Goal: Information Seeking & Learning: Learn about a topic

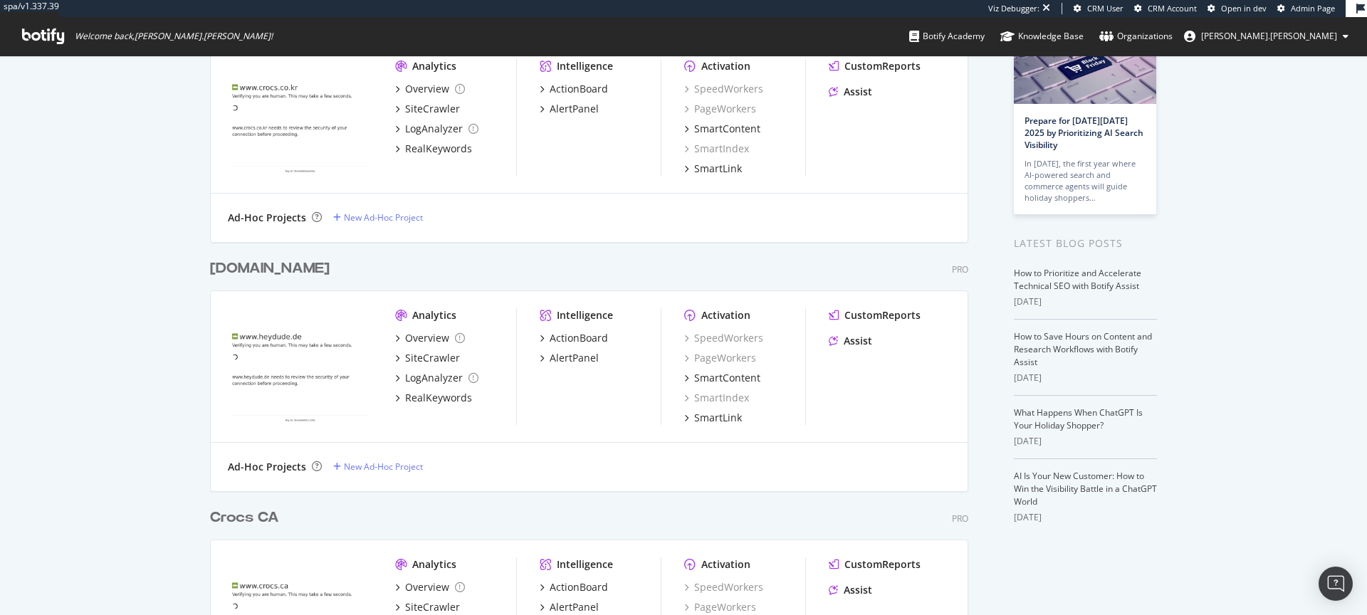
scroll to position [147, 0]
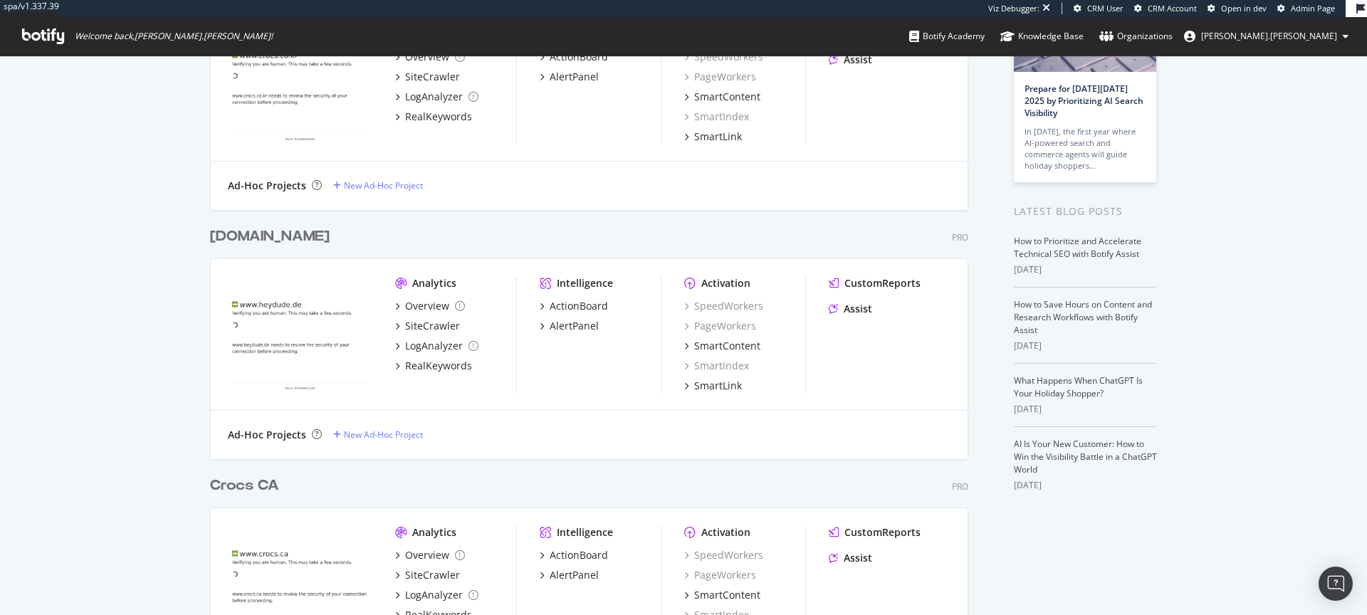
click at [293, 234] on div "heydude.de" at bounding box center [270, 236] width 120 height 21
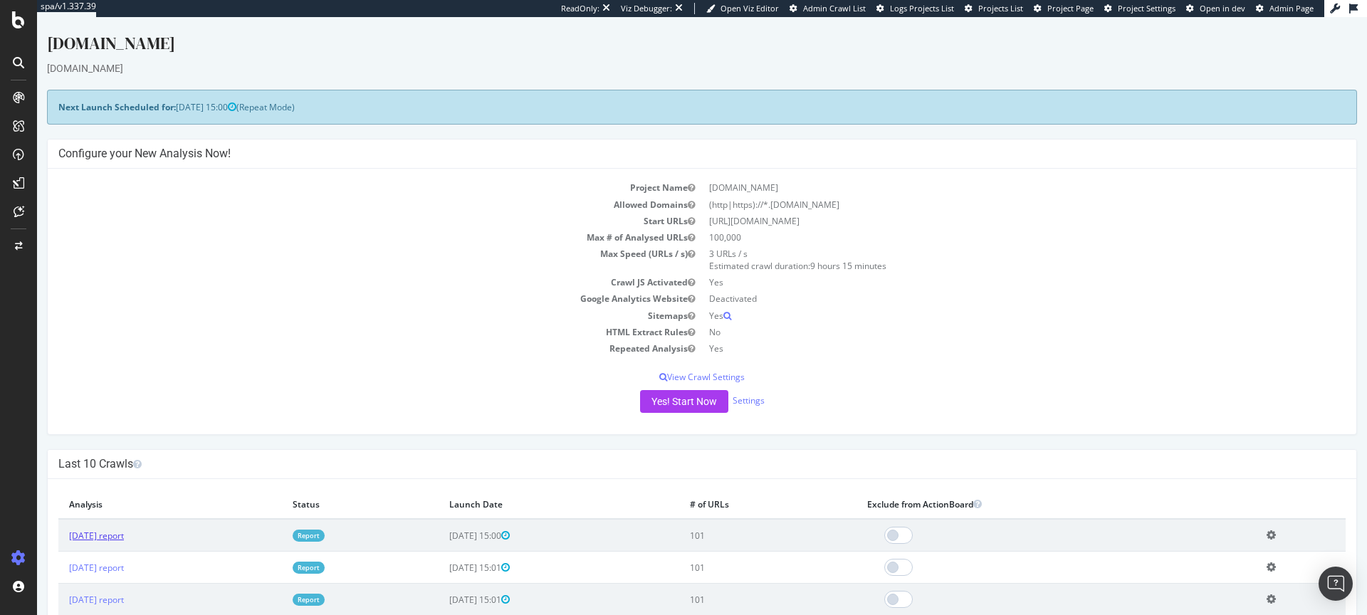
click at [108, 535] on link "2025 Sep. 21st report" at bounding box center [96, 536] width 55 height 12
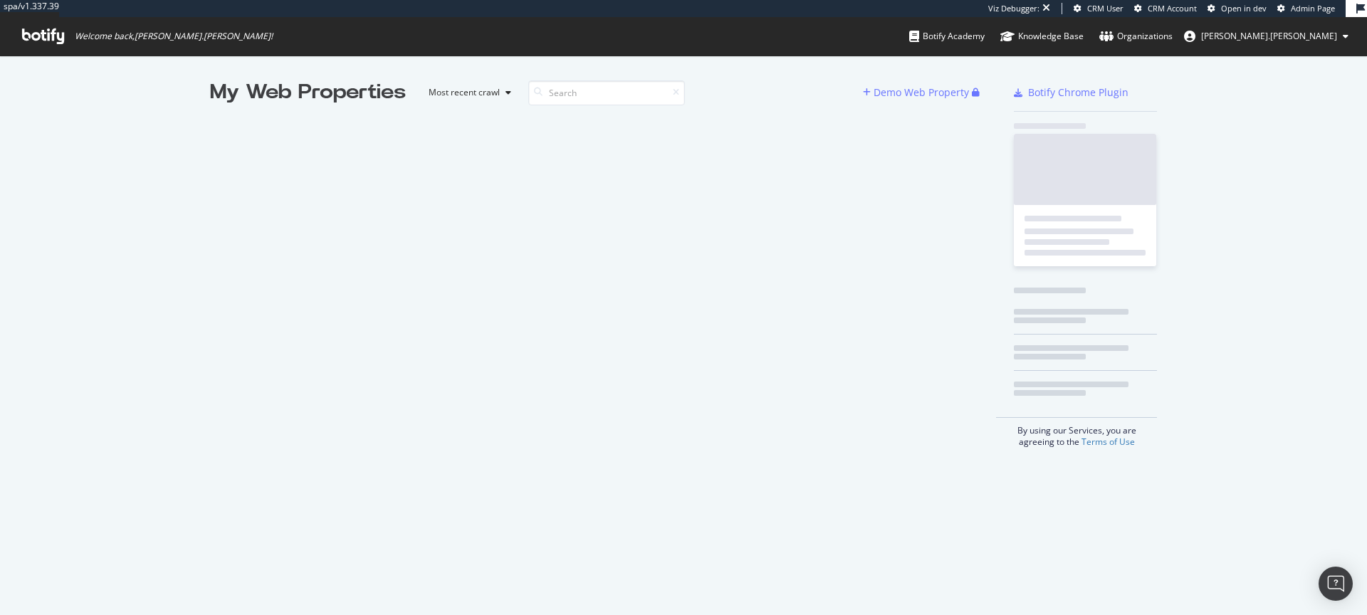
scroll to position [615, 1367]
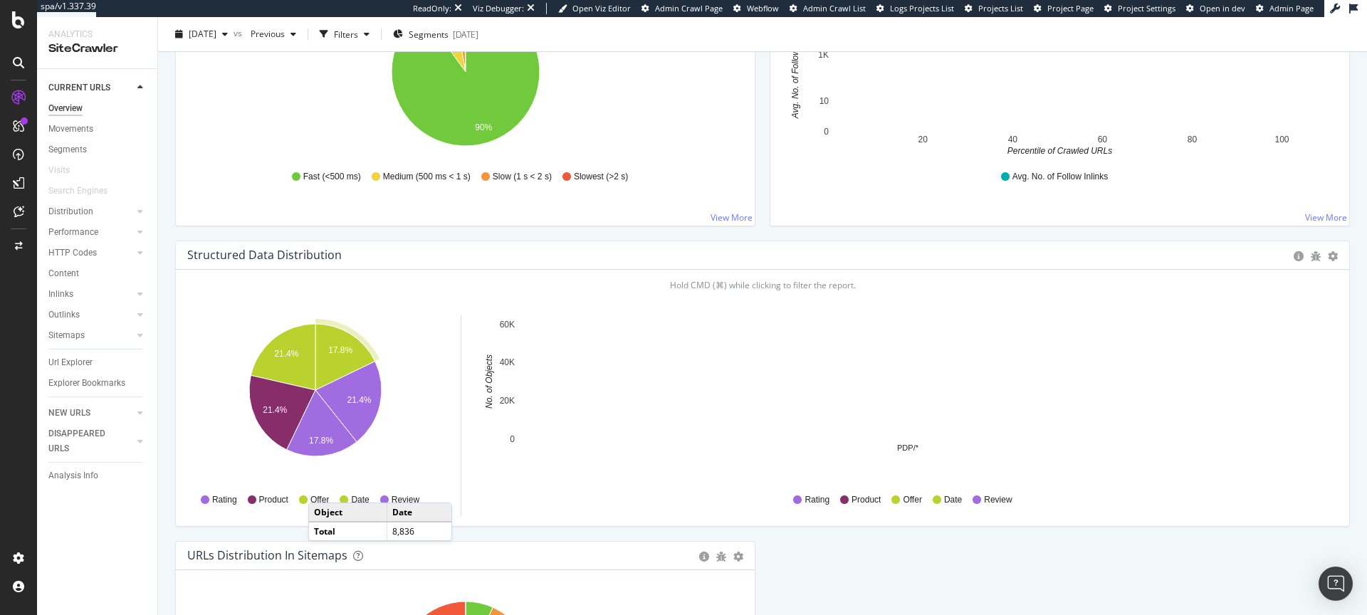
scroll to position [1467, 0]
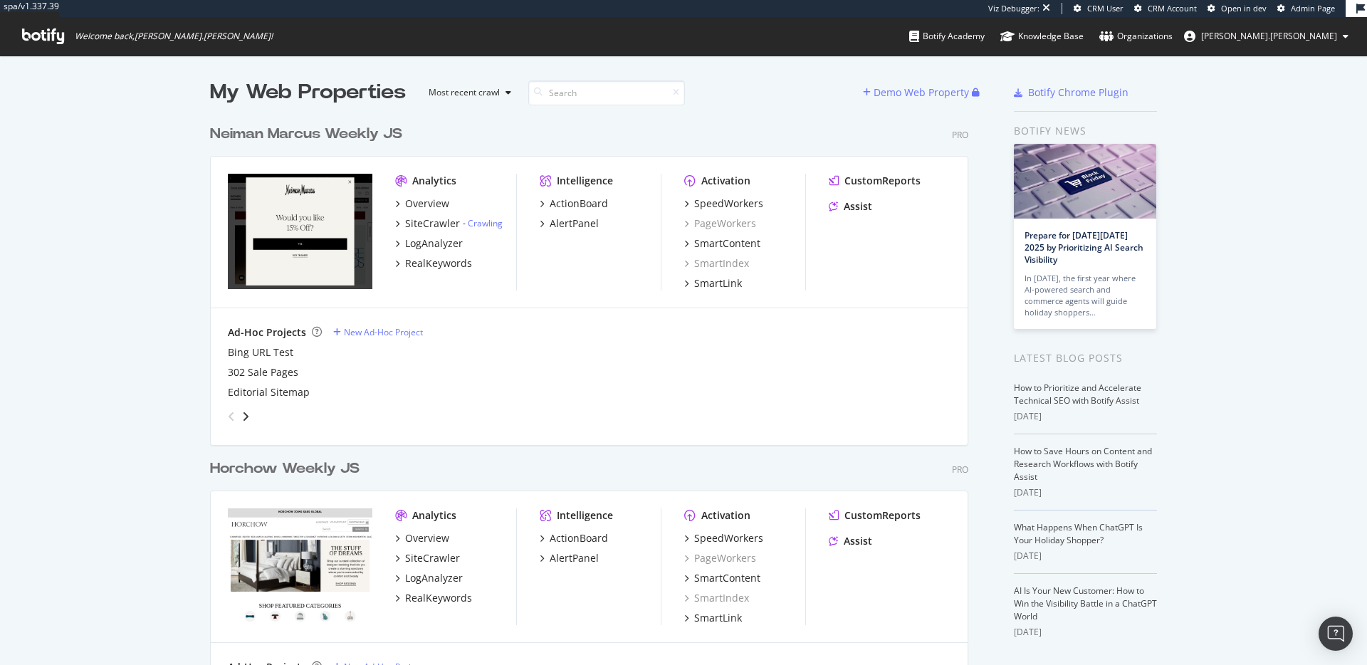
click at [892, 272] on div "CustomReports Assist" at bounding box center [890, 232] width 122 height 117
click at [901, 377] on div "302 Sale Pages" at bounding box center [589, 372] width 723 height 14
click at [728, 198] on div "SpeedWorkers" at bounding box center [728, 204] width 69 height 14
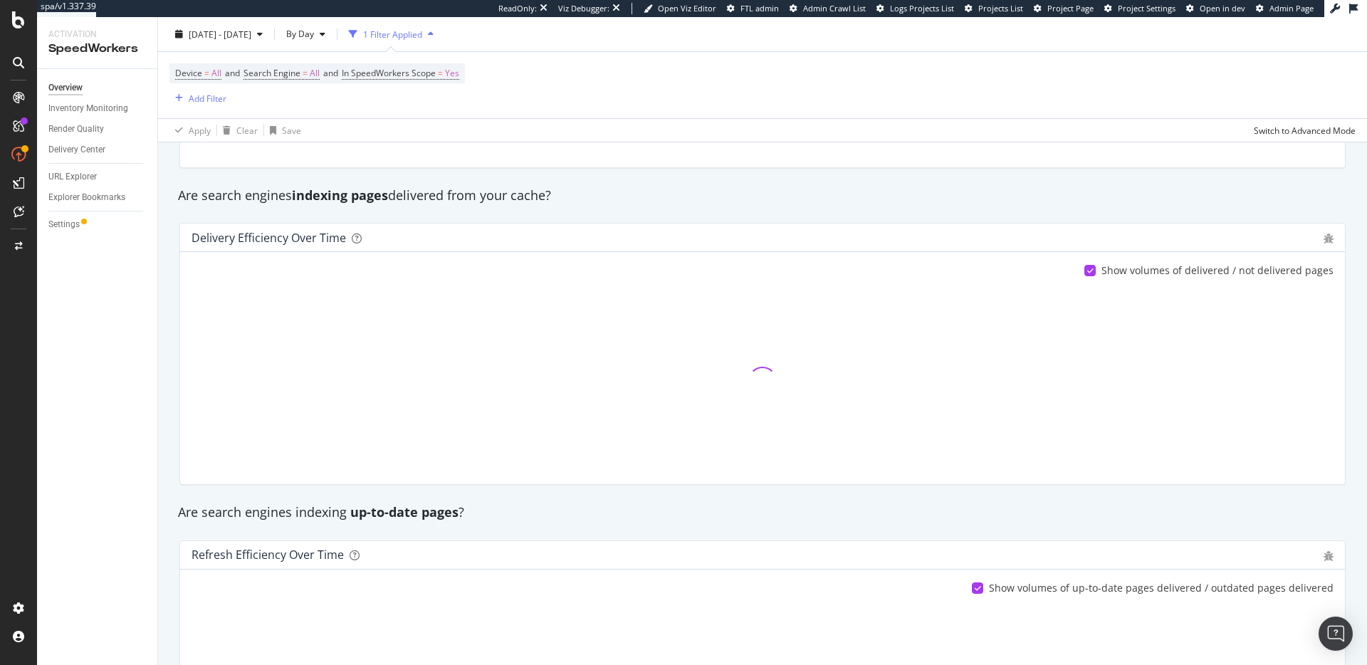
scroll to position [234, 0]
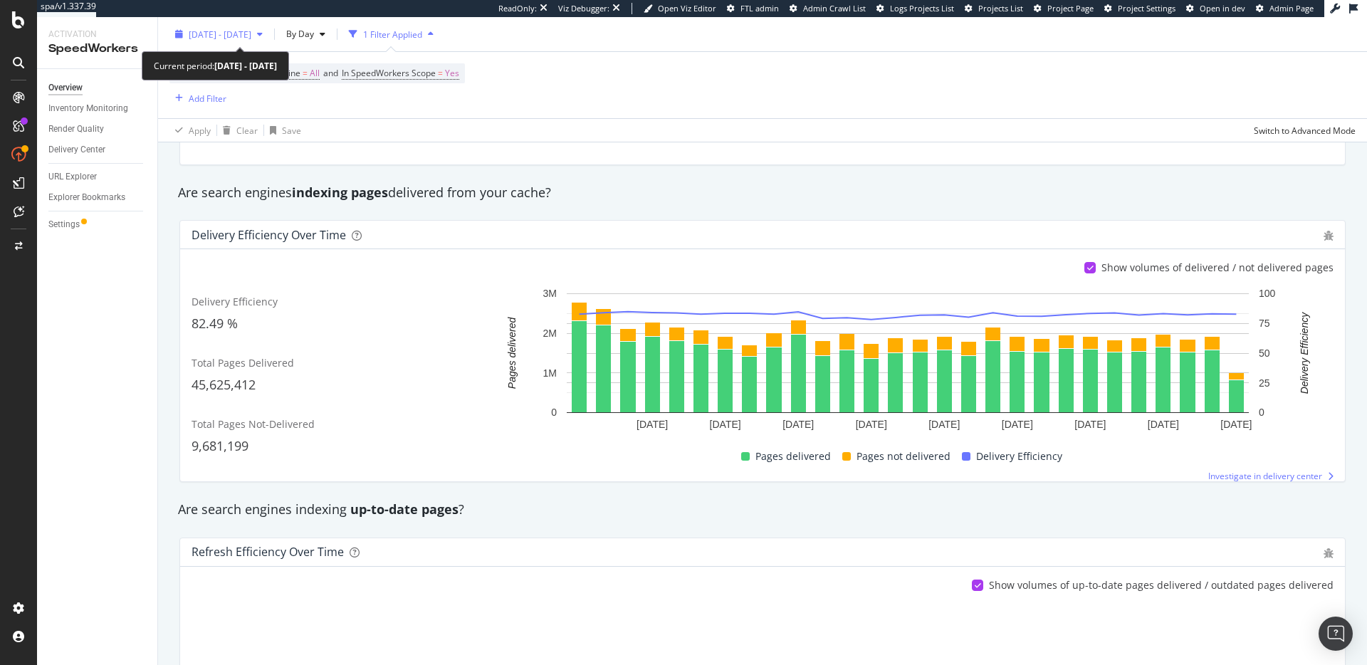
click at [251, 33] on span "[DATE] - [DATE]" at bounding box center [220, 34] width 63 height 12
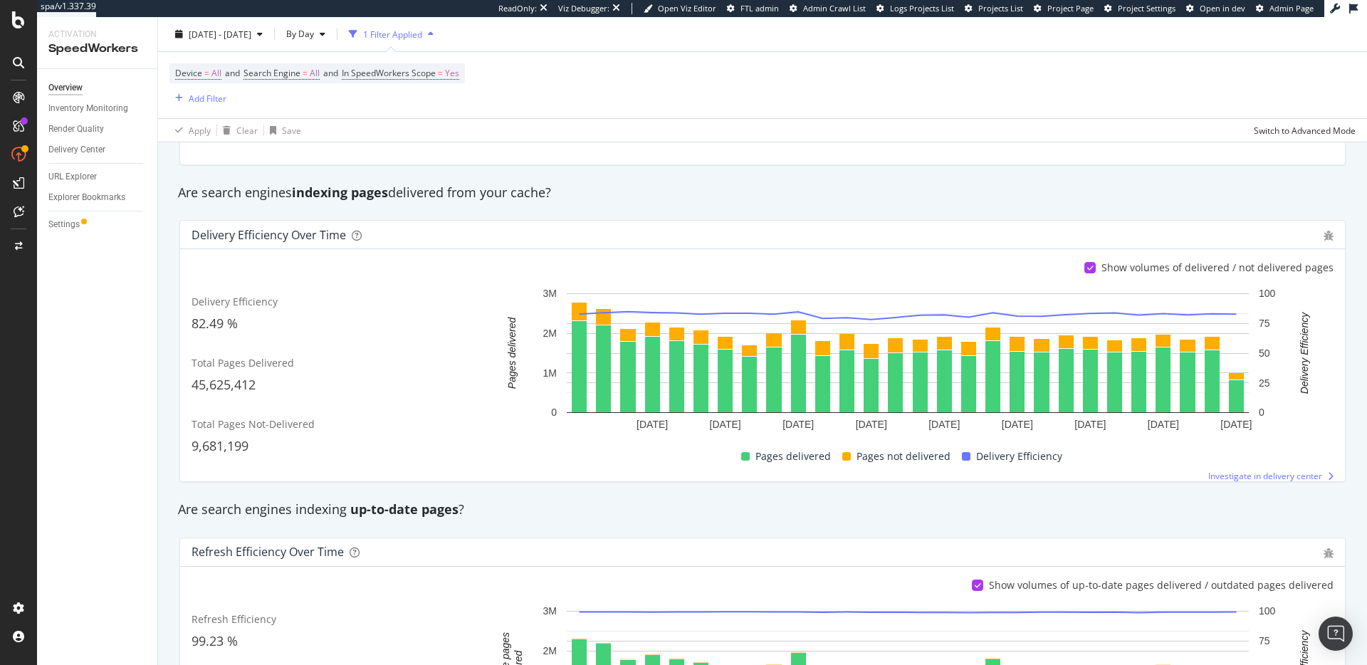
click at [1015, 199] on div "Are search engines indexing pages delivered from your cache?" at bounding box center [762, 193] width 1183 height 19
click at [965, 174] on div "Delivery efficiency 82.49 % Refresh efficiency 99.23 % Render quality 99.82 % R…" at bounding box center [762, 105] width 1183 height 142
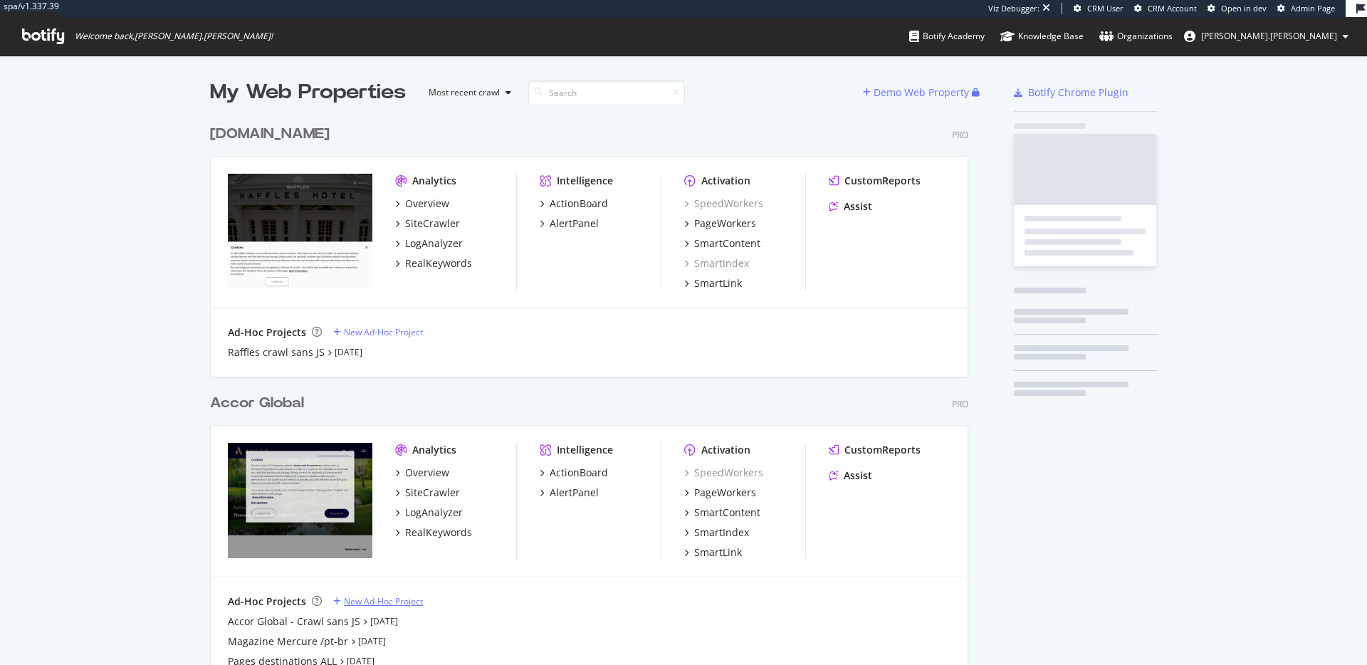
scroll to position [3096, 770]
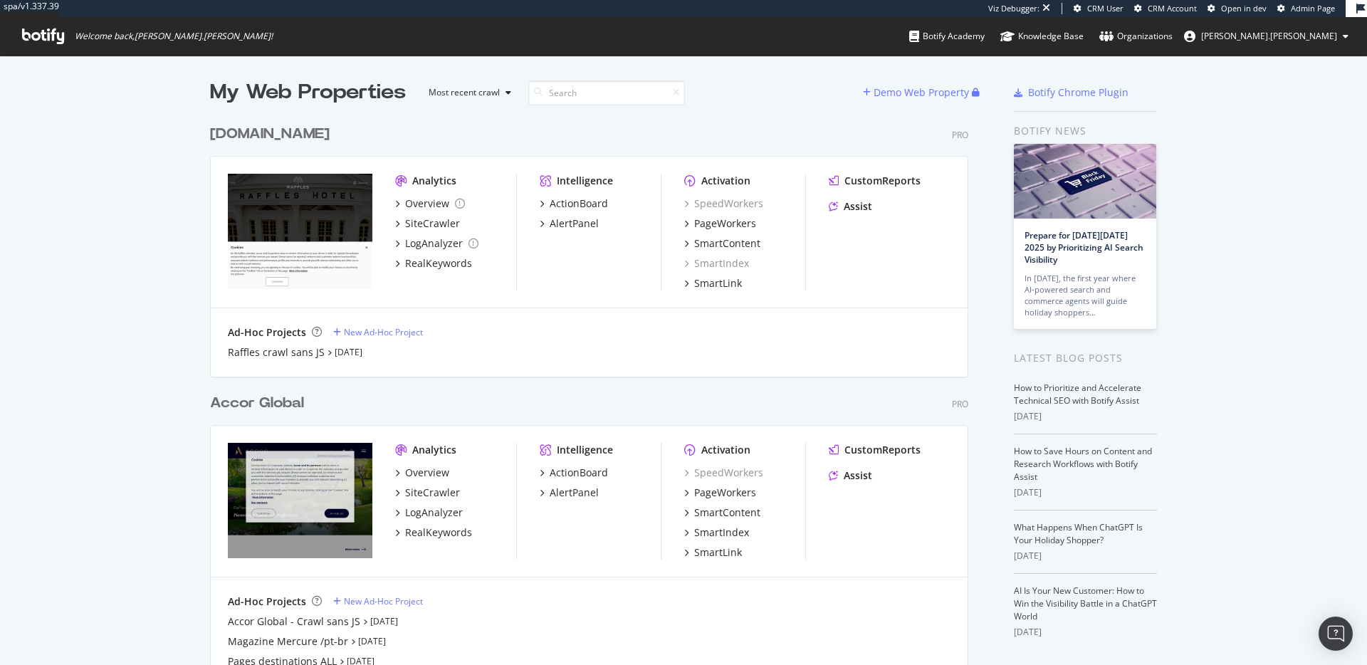
click at [849, 267] on div "CustomReports Assist" at bounding box center [890, 232] width 122 height 117
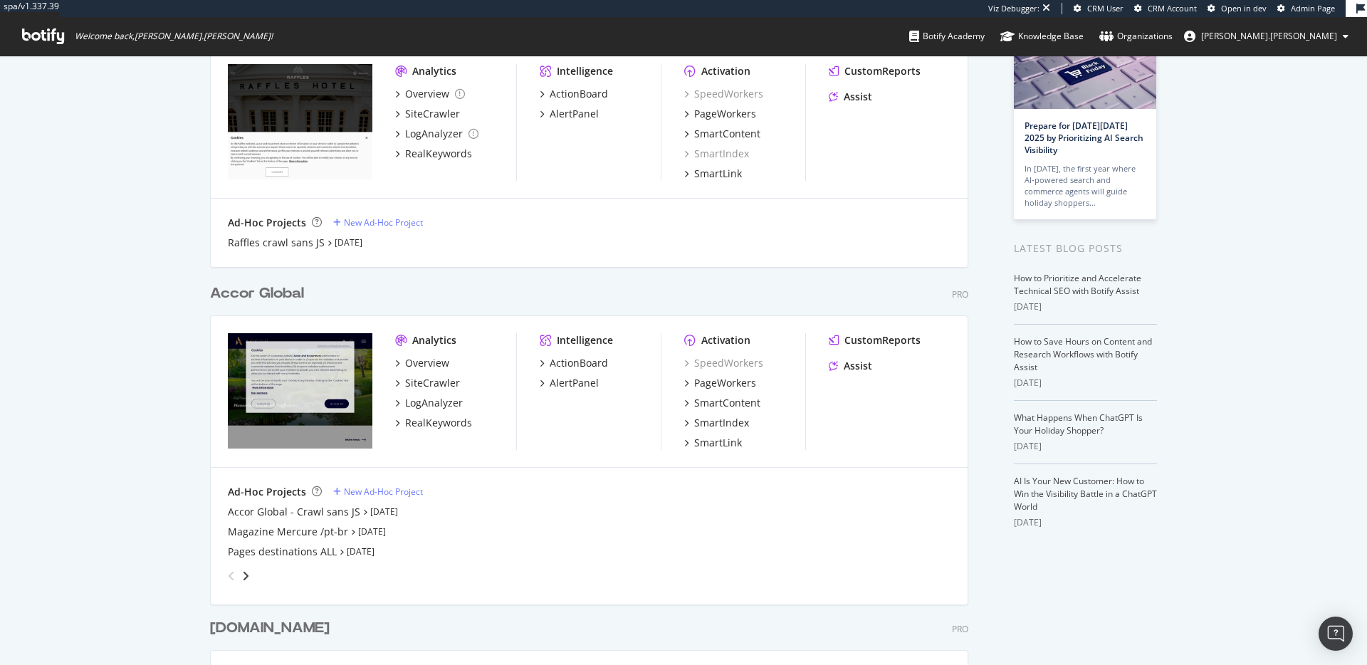
scroll to position [142, 0]
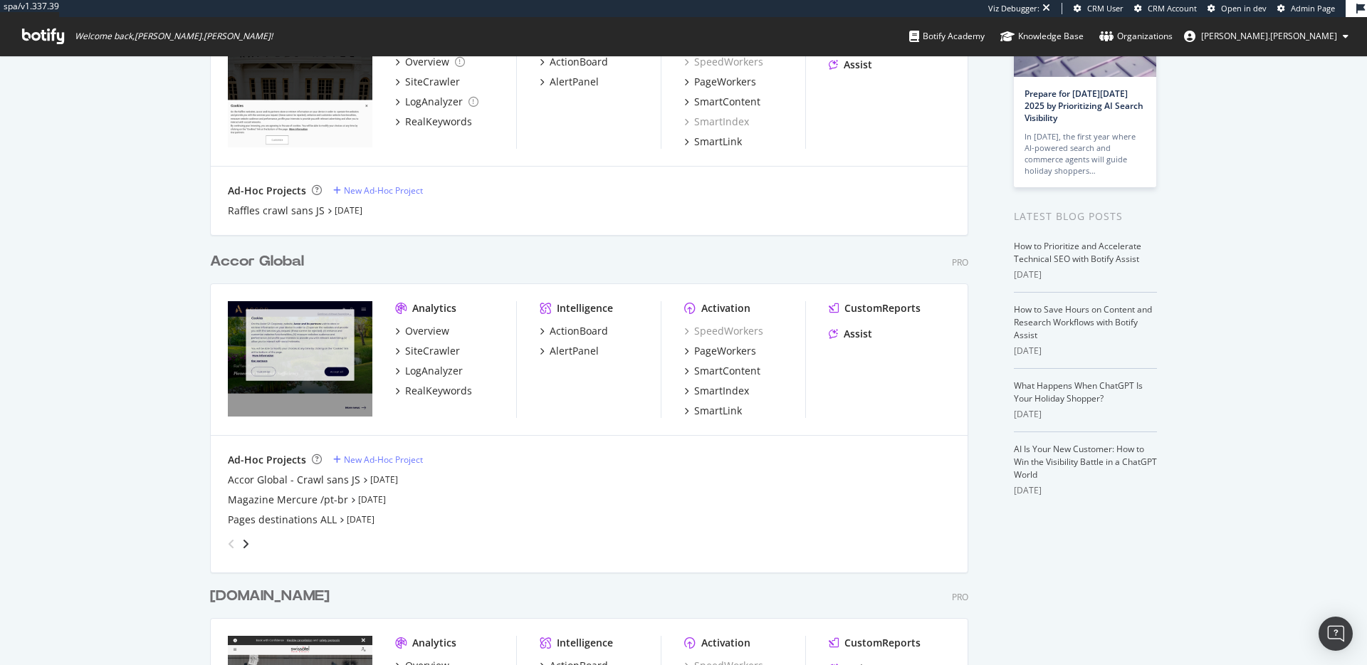
click at [263, 262] on div "Accor Global" at bounding box center [257, 261] width 94 height 21
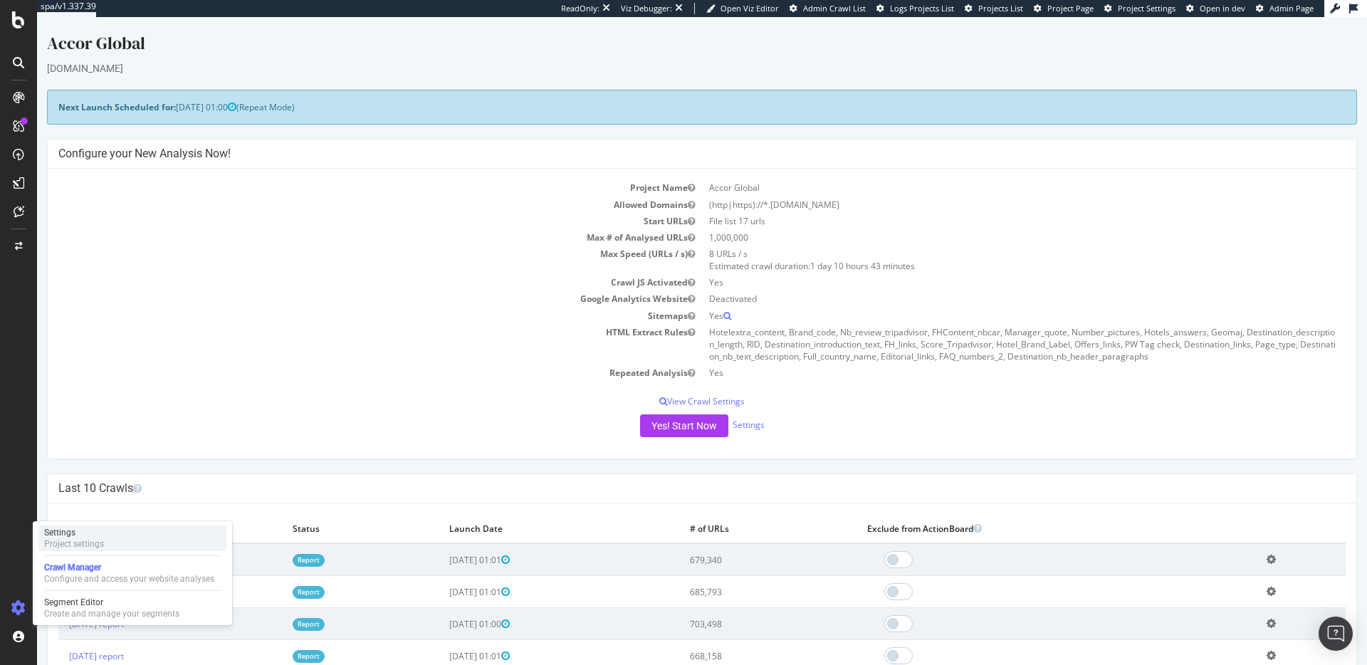
click at [145, 534] on div "Settings Project settings" at bounding box center [132, 538] width 188 height 26
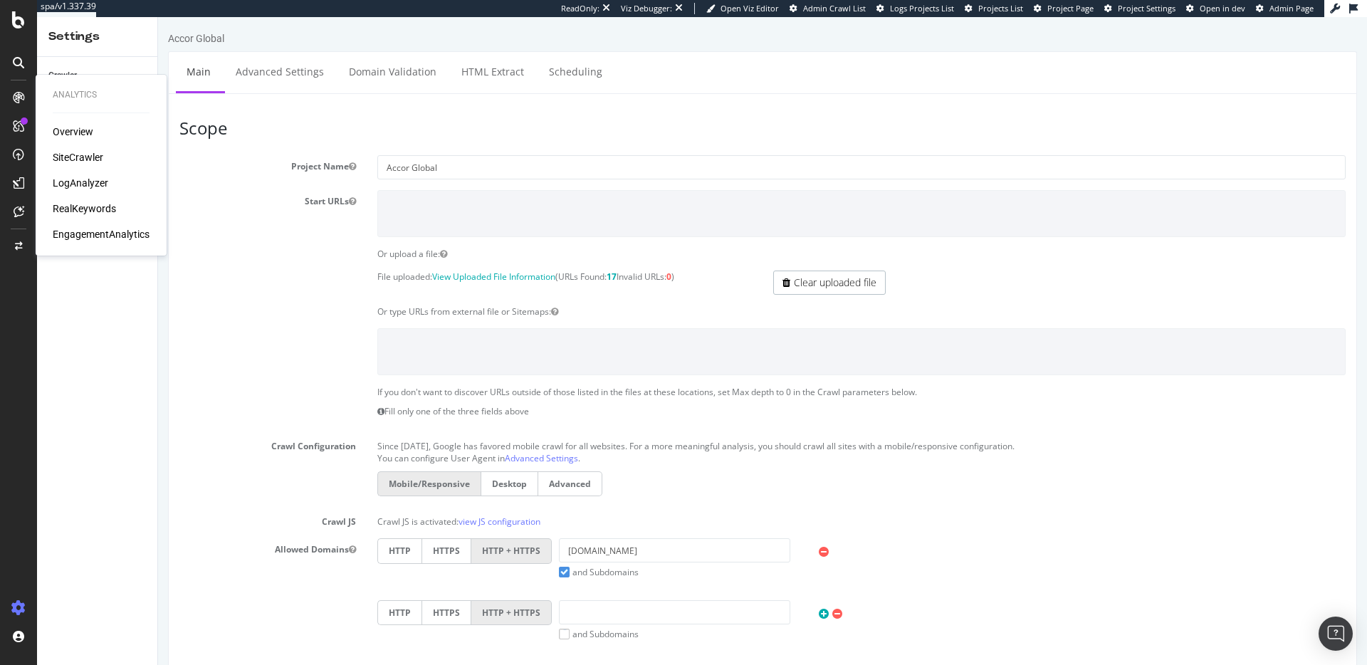
click at [70, 162] on div "SiteCrawler" at bounding box center [78, 157] width 51 height 14
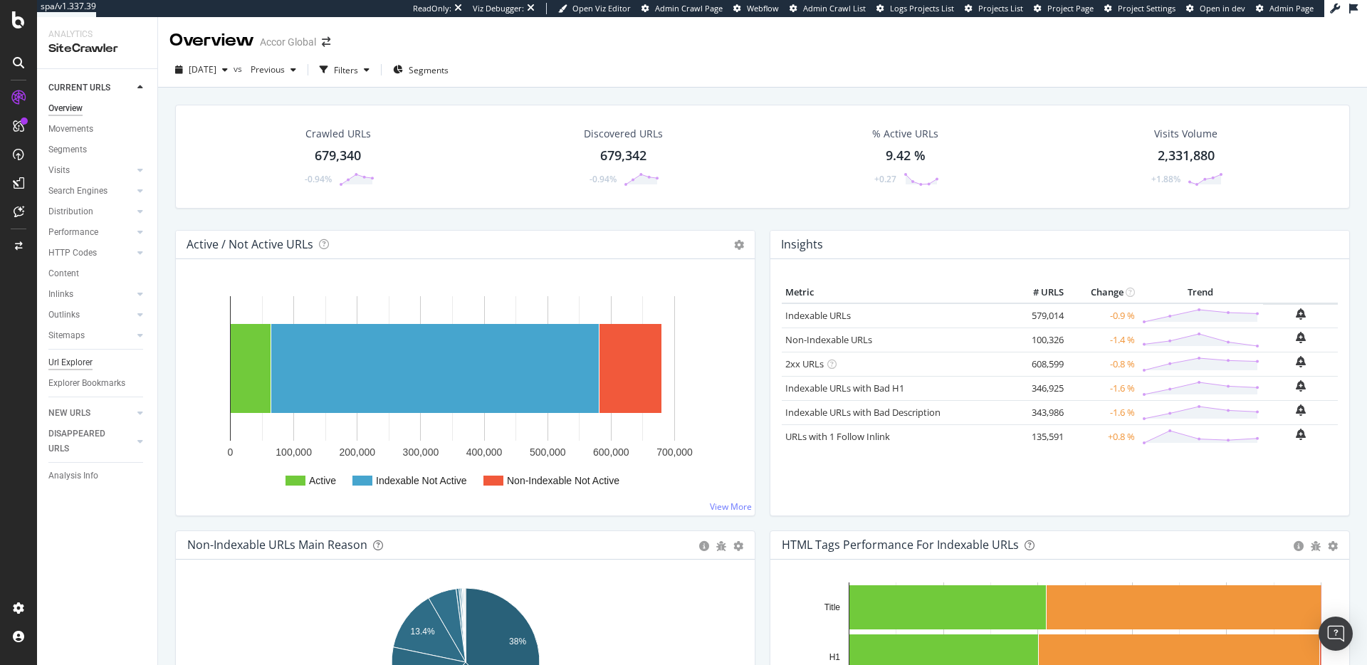
click at [54, 362] on div "Url Explorer" at bounding box center [70, 362] width 44 height 15
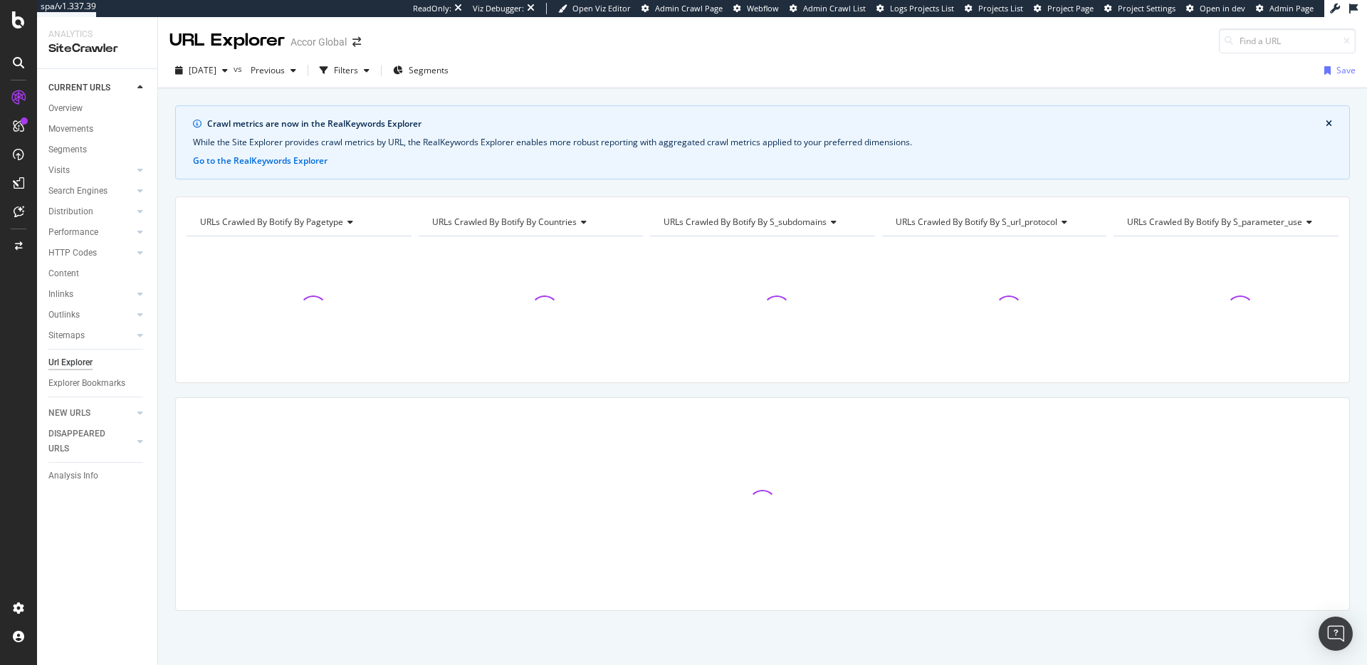
click at [1329, 125] on icon "close banner" at bounding box center [1329, 124] width 6 height 9
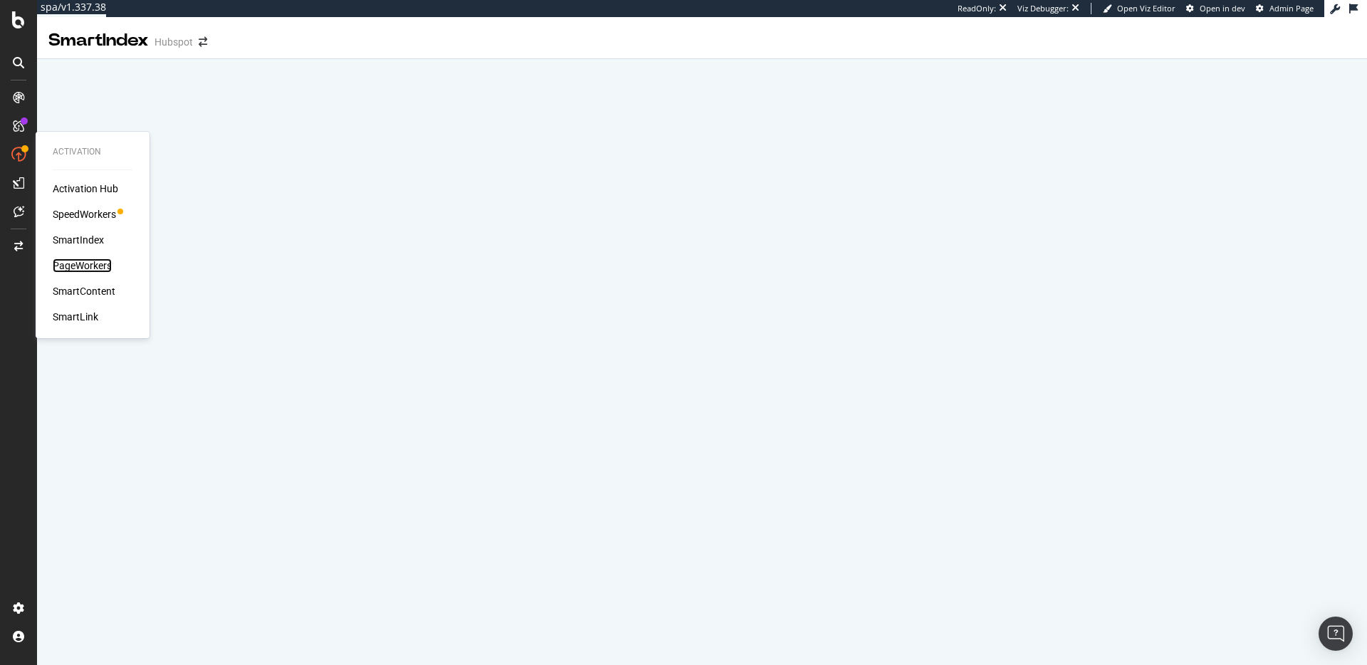
click at [100, 266] on div "PageWorkers" at bounding box center [82, 265] width 59 height 14
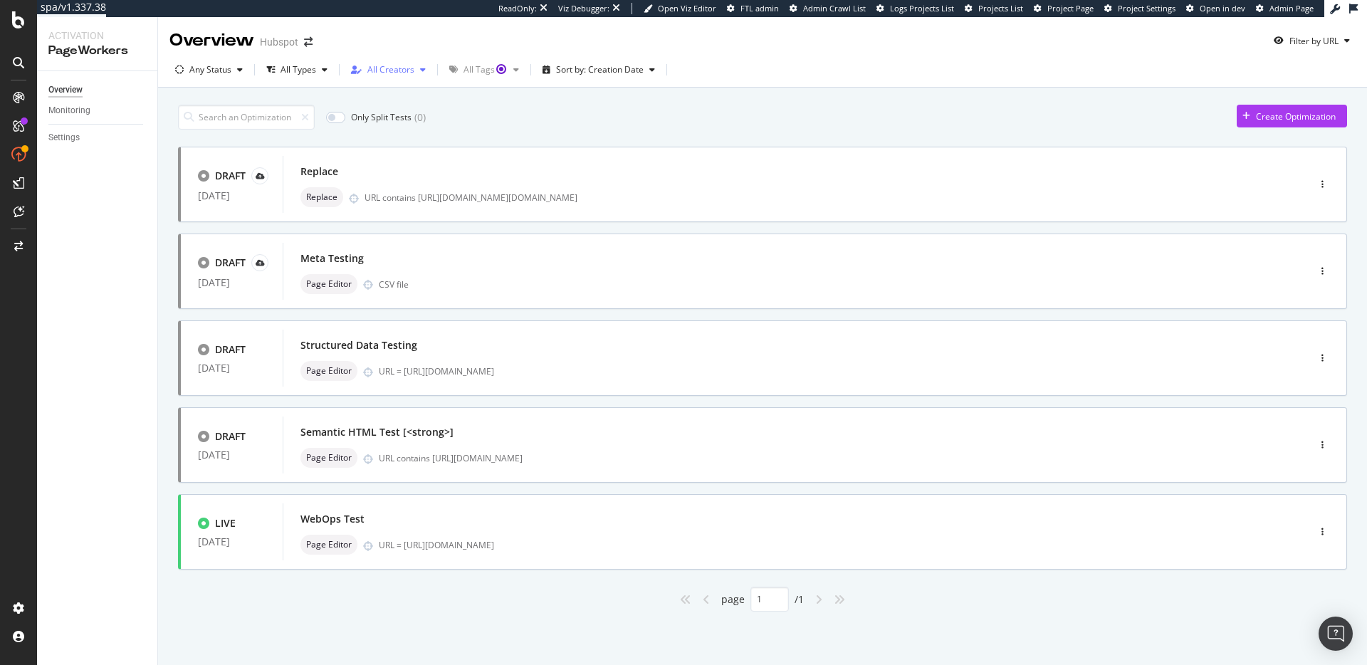
click at [402, 70] on div "All Creators" at bounding box center [390, 70] width 47 height 9
click at [652, 112] on div "Only Split Tests ( 0 ) Create Optimization" at bounding box center [762, 117] width 1169 height 25
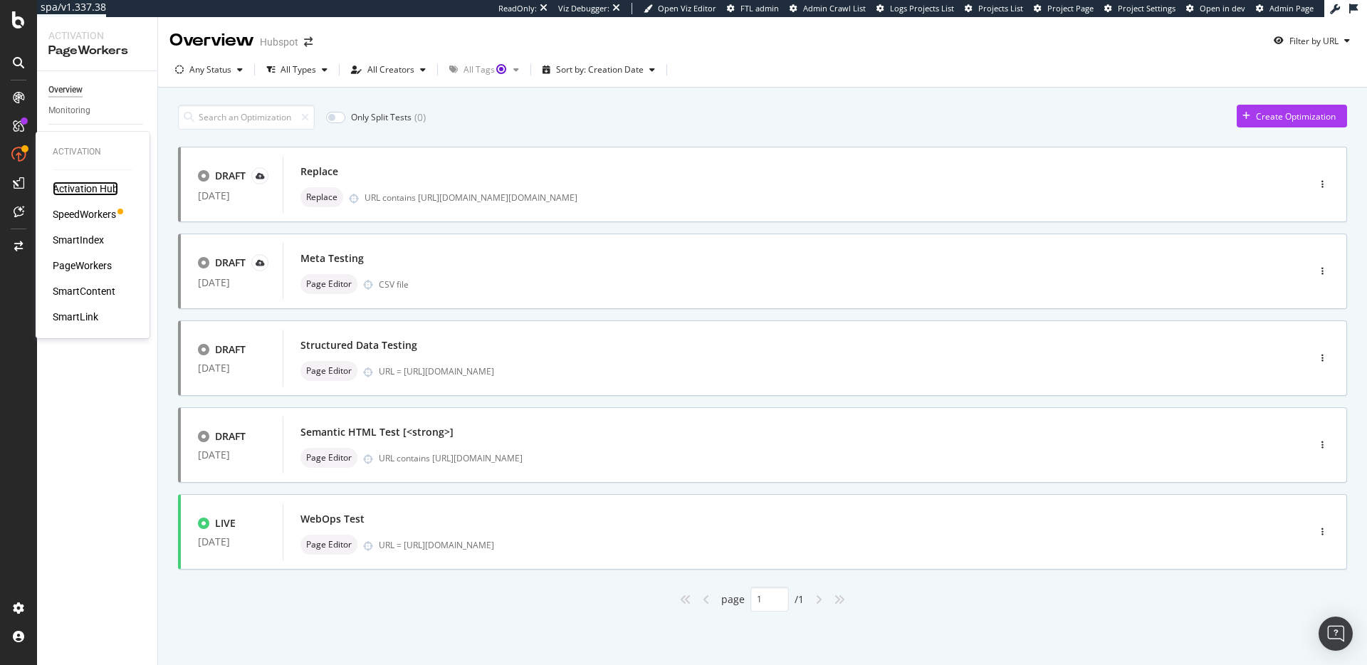
click at [98, 187] on div "Activation Hub" at bounding box center [86, 189] width 66 height 14
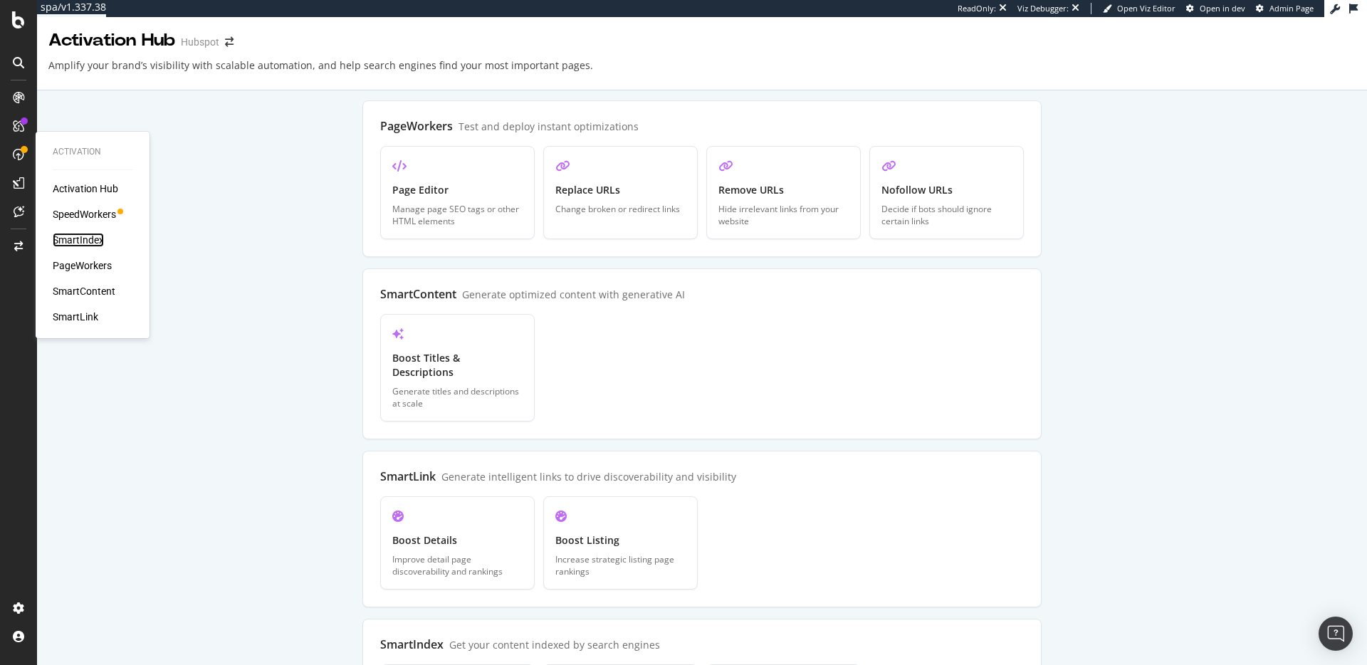
click at [73, 239] on div "SmartIndex" at bounding box center [78, 240] width 51 height 14
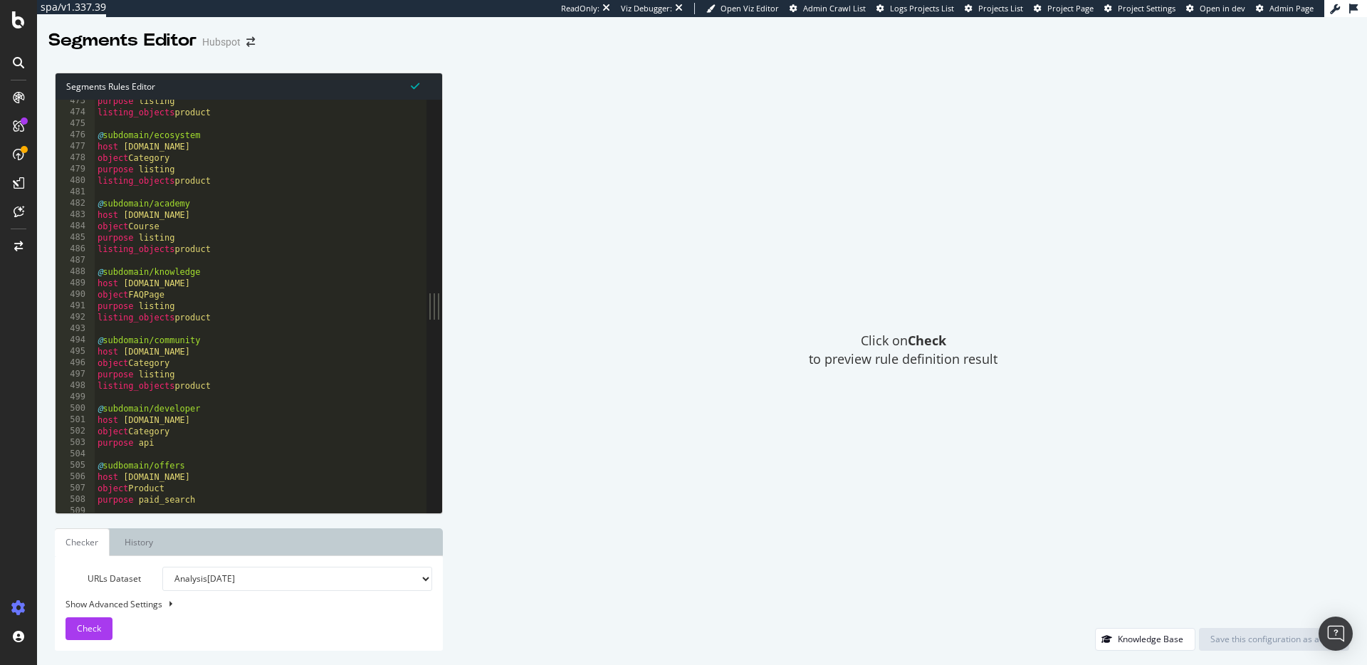
scroll to position [5364, 0]
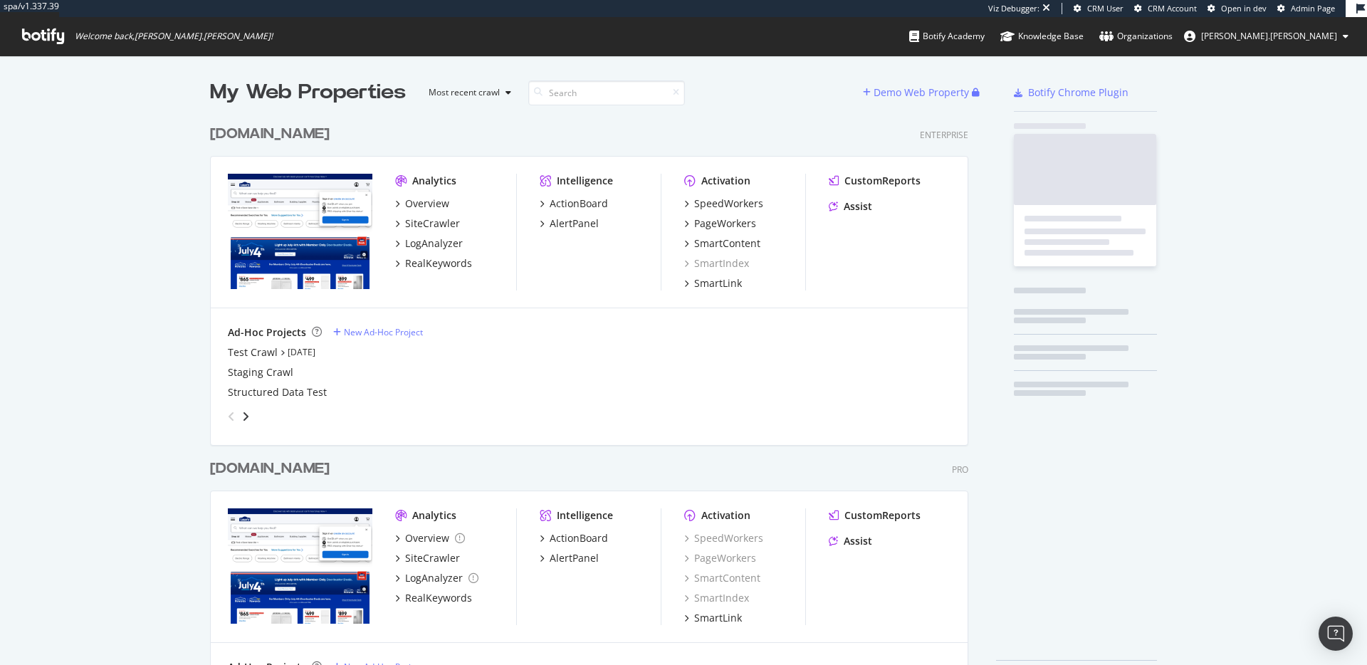
scroll to position [584, 770]
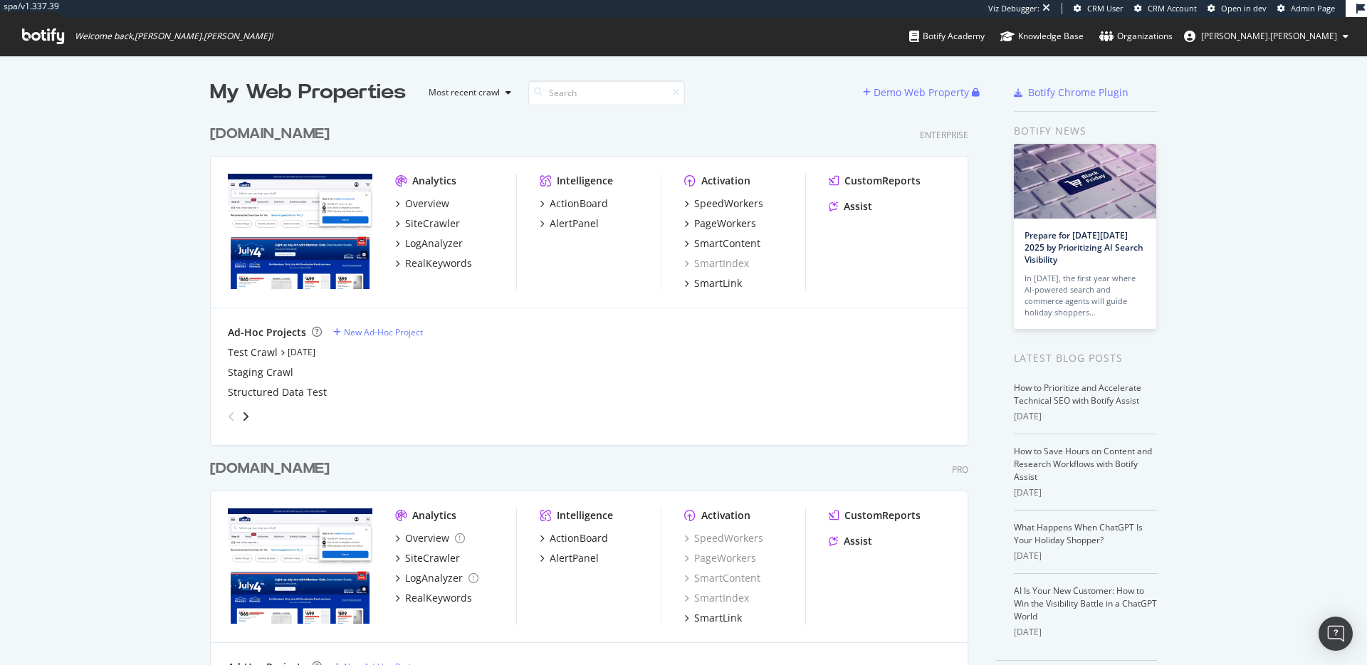
click at [887, 344] on div "Ad-Hoc Projects New Ad-Hoc Project Test Crawl [DATE] Staging Crawl Structured D…" at bounding box center [589, 376] width 723 height 103
click at [425, 247] on div "LogAnalyzer" at bounding box center [434, 243] width 58 height 14
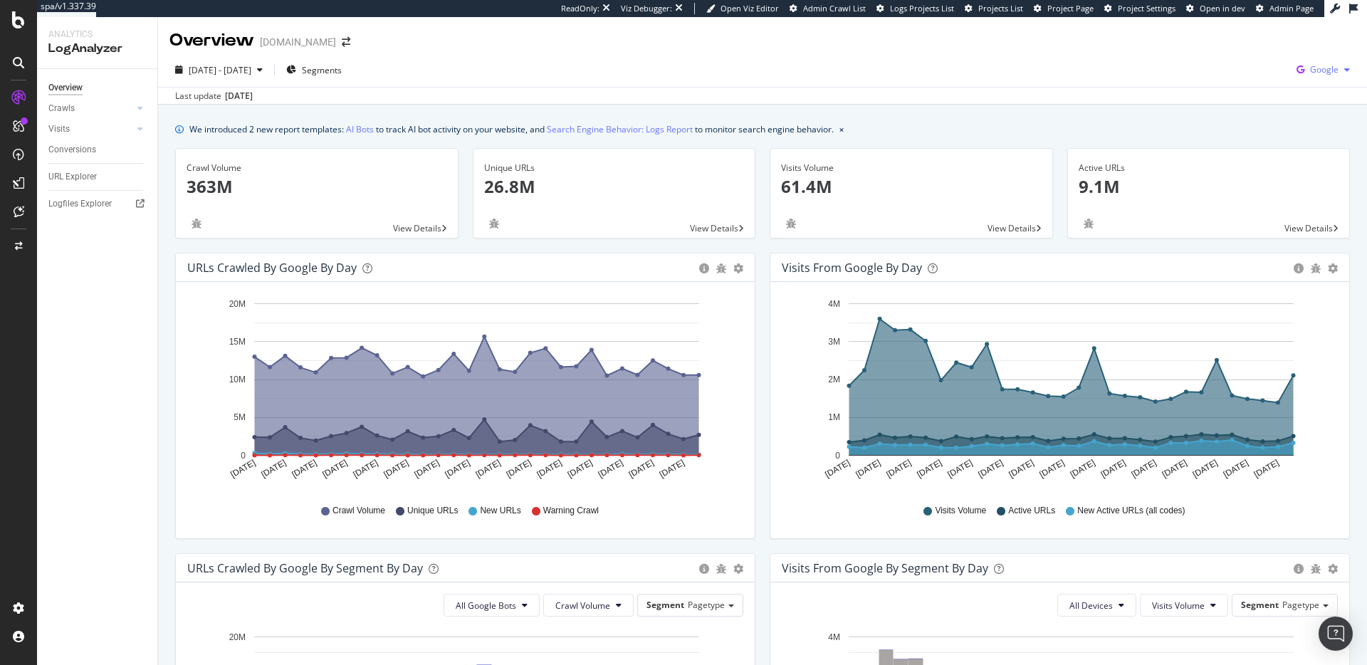
click at [1341, 71] on div "button" at bounding box center [1347, 70] width 17 height 9
click at [1247, 56] on span "Bing" at bounding box center [1253, 57] width 53 height 13
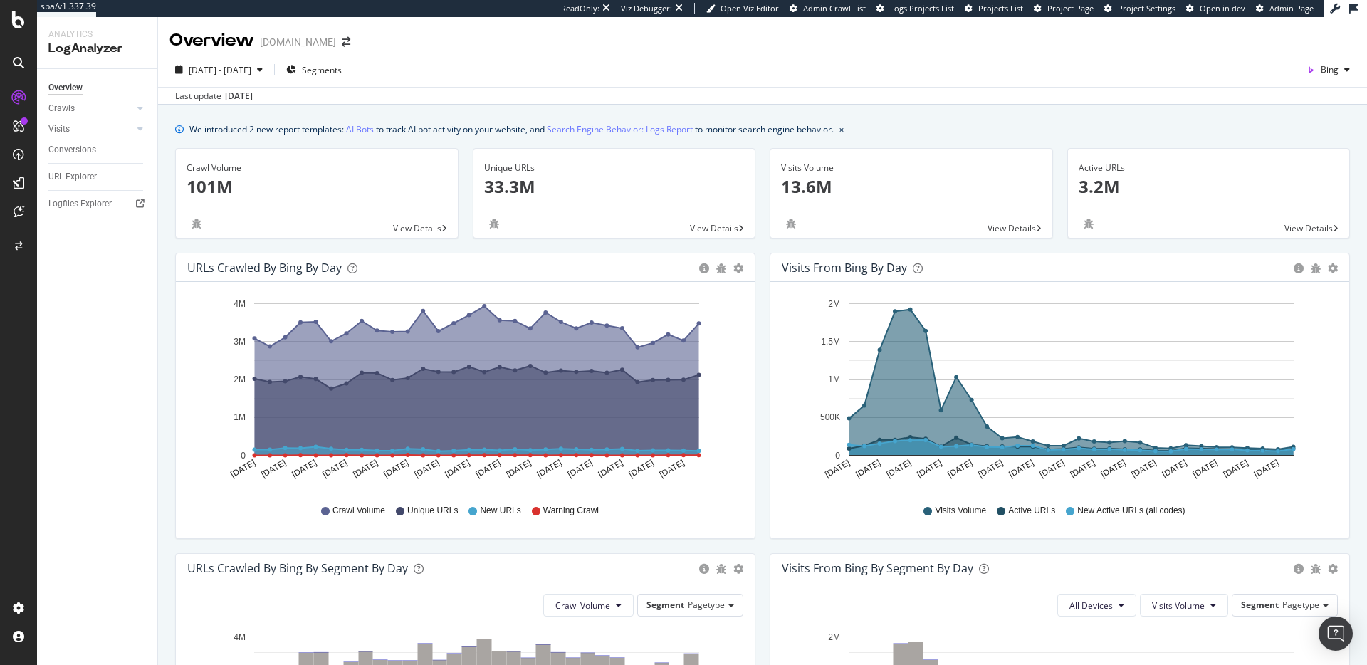
click at [1331, 487] on icon "[DATE] [DATE] [DATE] [DATE] [DATE] [DATE] [DATE] [DATE] [DATE] [DATE] [DATE] [D…" at bounding box center [1060, 392] width 556 height 198
click at [251, 68] on span "[DATE] - [DATE]" at bounding box center [220, 70] width 63 height 12
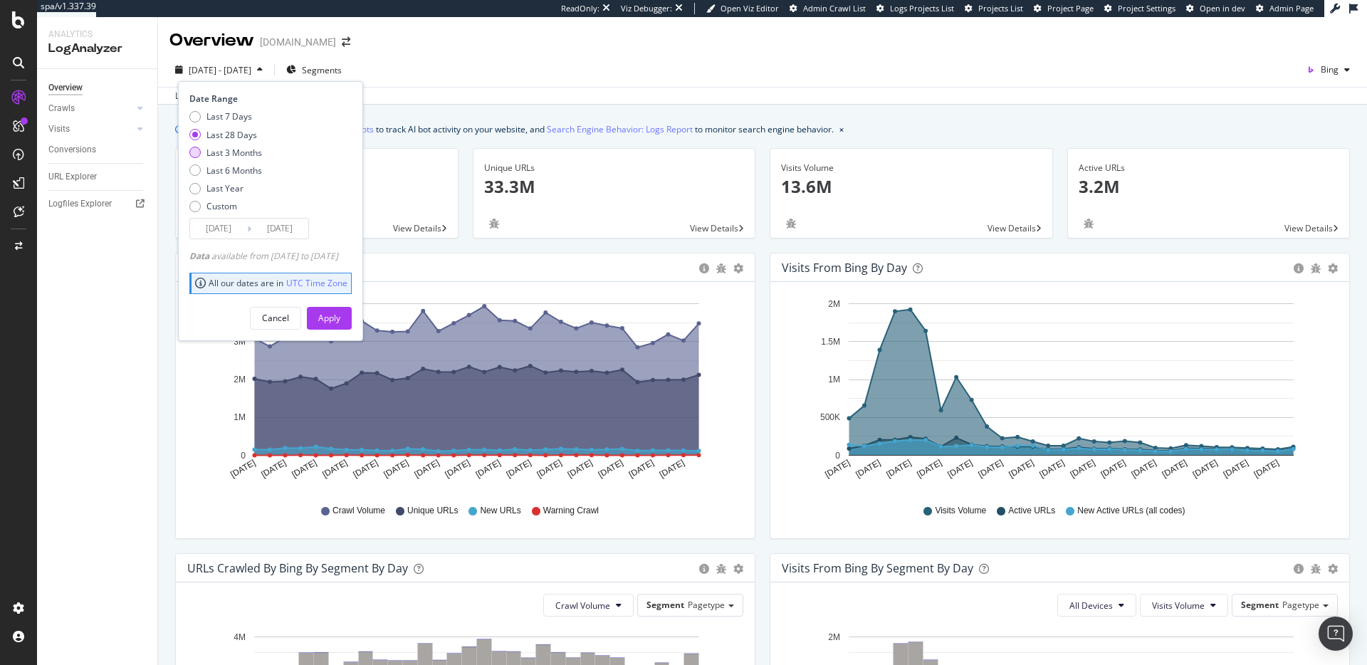
click at [236, 154] on div "Last 3 Months" at bounding box center [234, 153] width 56 height 12
type input "[DATE]"
click at [340, 315] on div "Apply" at bounding box center [329, 318] width 22 height 12
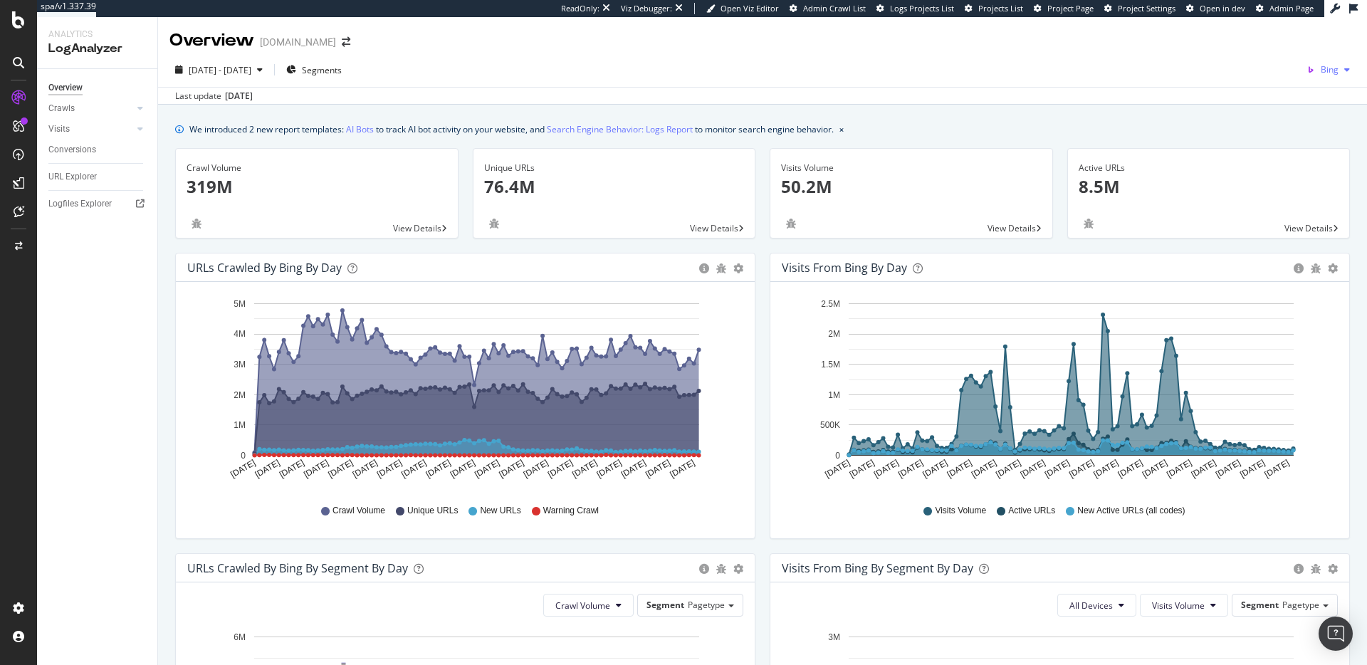
click at [1336, 68] on span "Bing" at bounding box center [1330, 69] width 18 height 12
click at [1260, 80] on span "OpenAI" at bounding box center [1263, 83] width 53 height 13
